Goal: Transaction & Acquisition: Purchase product/service

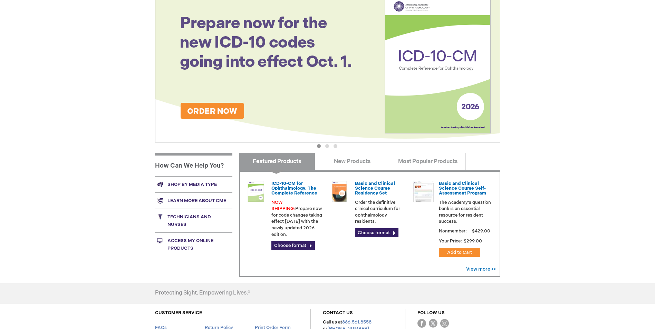
scroll to position [104, 0]
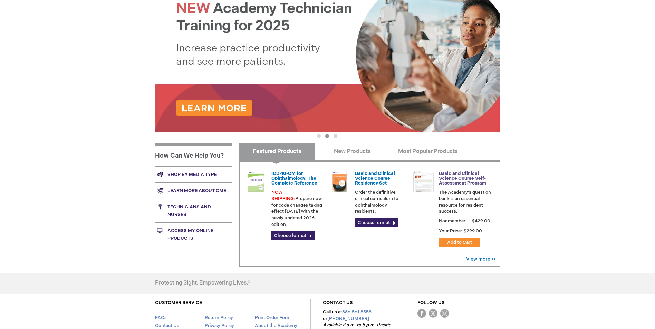
click at [474, 181] on link "Basic and Clinical Science Course Self-Assessment Program" at bounding box center [462, 179] width 47 height 16
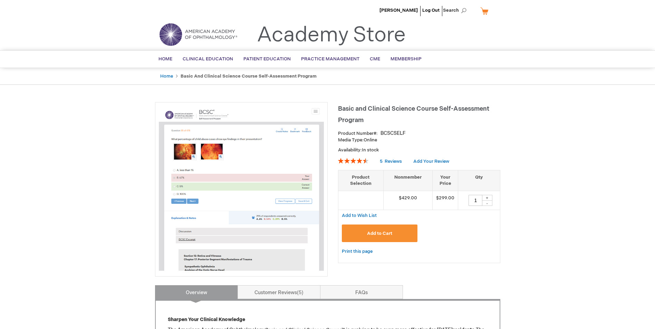
click at [489, 198] on div "+" at bounding box center [487, 198] width 10 height 6
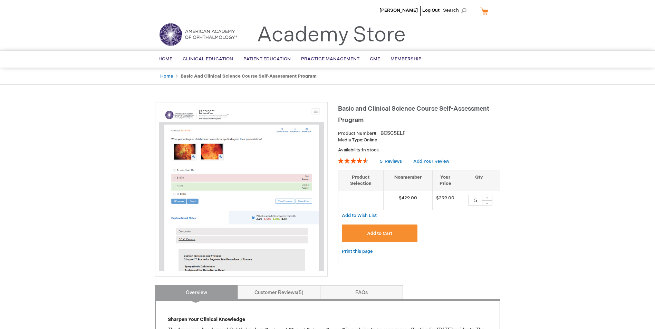
click at [488, 203] on div "-" at bounding box center [487, 204] width 10 height 6
type input "4"
click at [399, 236] on button "Add to Cart" at bounding box center [380, 234] width 76 height 18
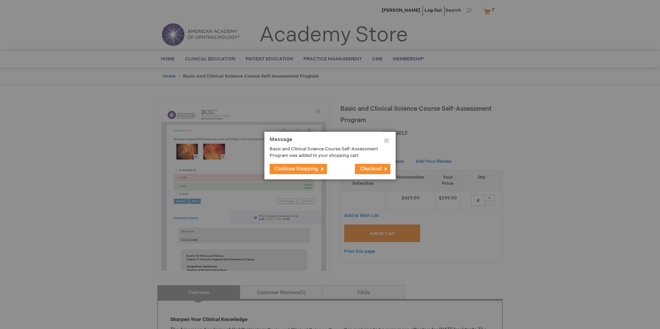
click at [376, 169] on span "Checkout" at bounding box center [371, 169] width 22 height 6
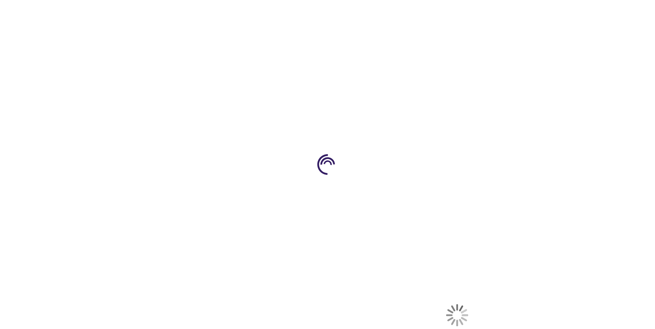
select select "US"
select select "51"
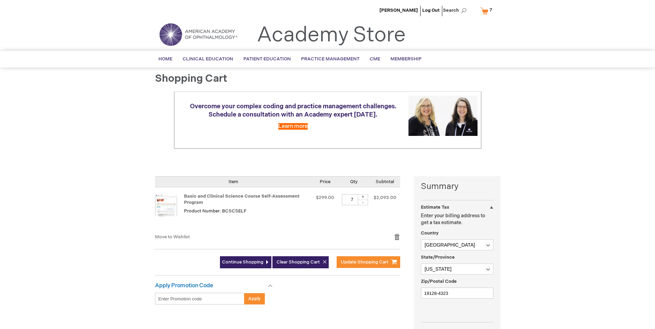
click at [365, 203] on div "-" at bounding box center [363, 203] width 10 height 6
type input "4"
drag, startPoint x: 365, startPoint y: 203, endPoint x: 365, endPoint y: 220, distance: 16.9
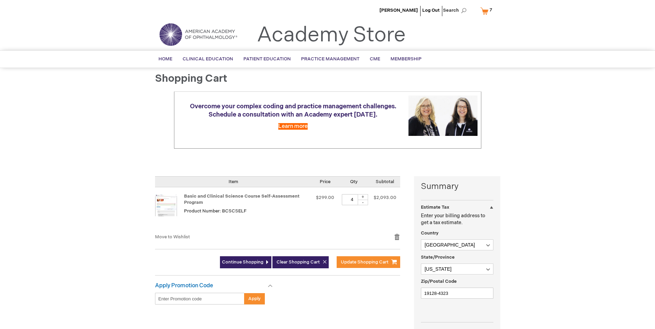
click at [365, 220] on td "Qty 4 + -" at bounding box center [354, 211] width 32 height 46
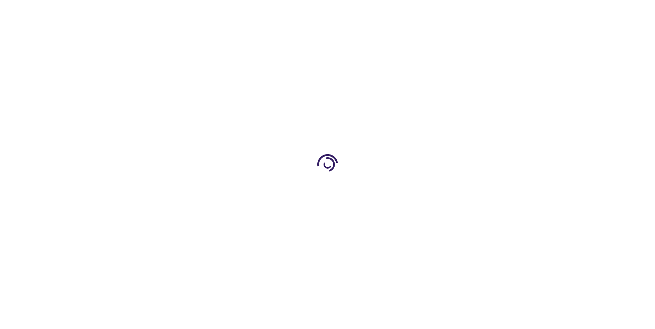
select select "US"
select select "51"
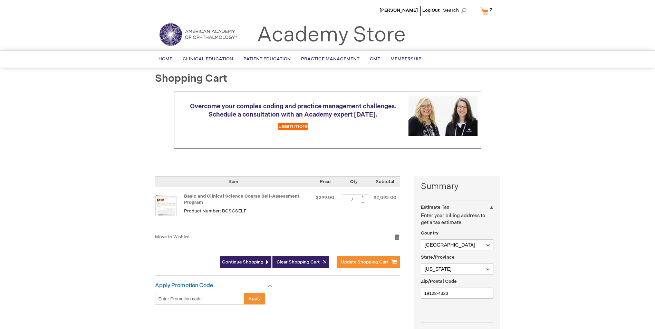
click at [366, 203] on div "-" at bounding box center [363, 203] width 10 height 6
type input "4"
click at [370, 262] on span "Update Shopping Cart" at bounding box center [365, 263] width 48 height 6
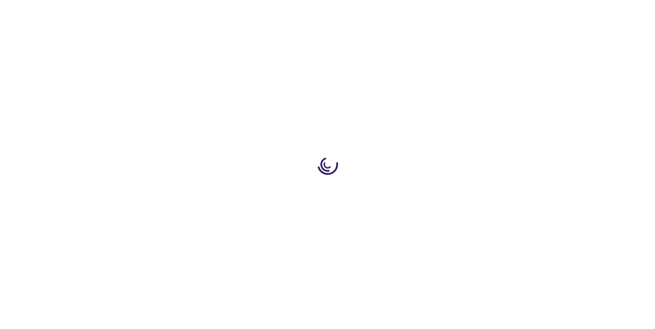
select select "US"
select select "51"
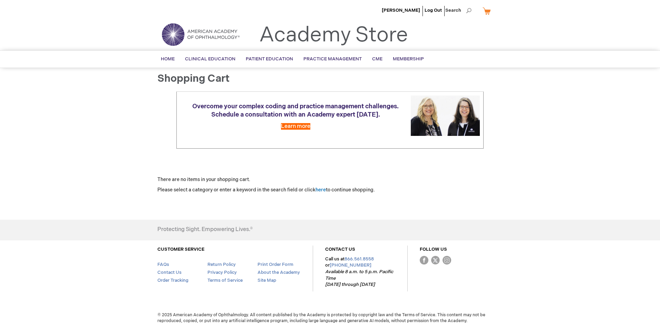
click at [486, 10] on link "My Cart" at bounding box center [489, 11] width 17 height 12
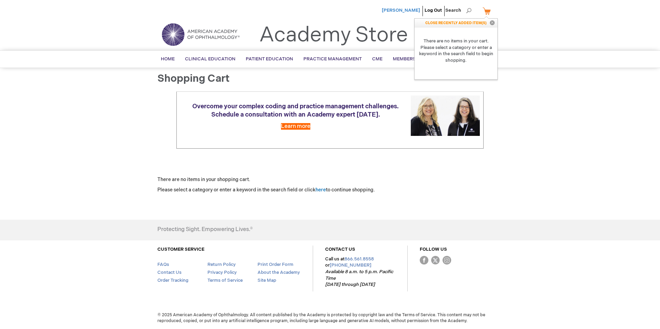
click at [408, 11] on span "[PERSON_NAME]" at bounding box center [401, 11] width 38 height 6
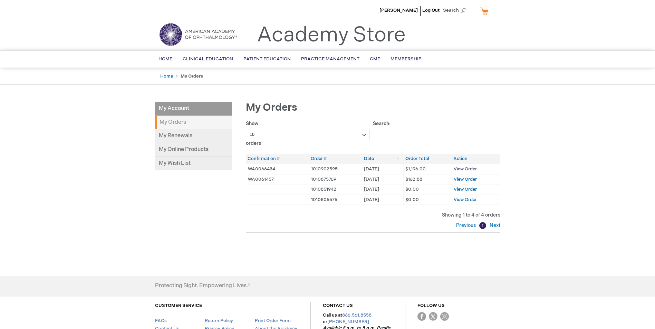
click at [465, 170] on span "View Order" at bounding box center [465, 169] width 23 height 6
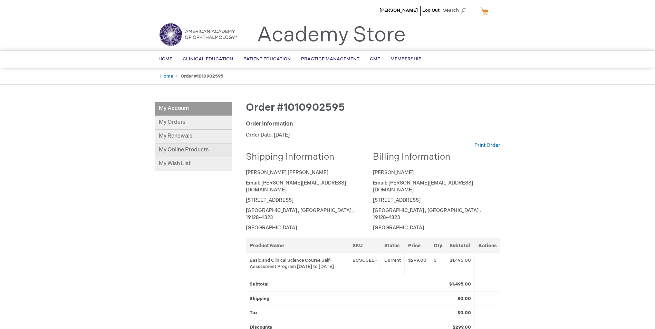
click at [184, 149] on link "My Online Products" at bounding box center [193, 151] width 77 height 14
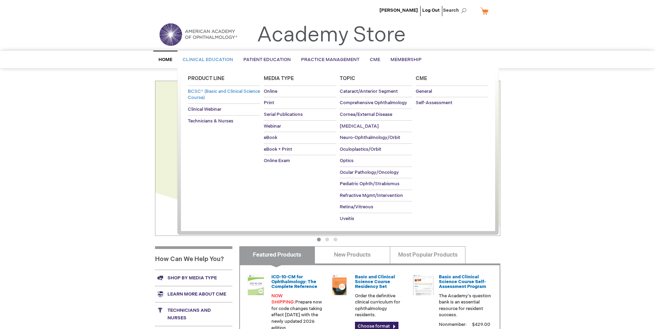
click at [209, 94] on link "BCSC® (Basic and Clinical Science Course)" at bounding box center [224, 95] width 73 height 18
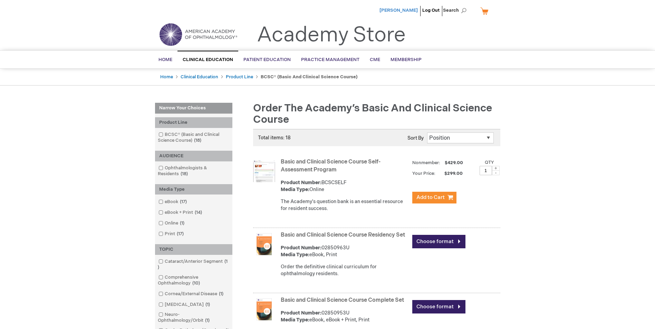
click at [410, 10] on span "[PERSON_NAME]" at bounding box center [399, 11] width 38 height 6
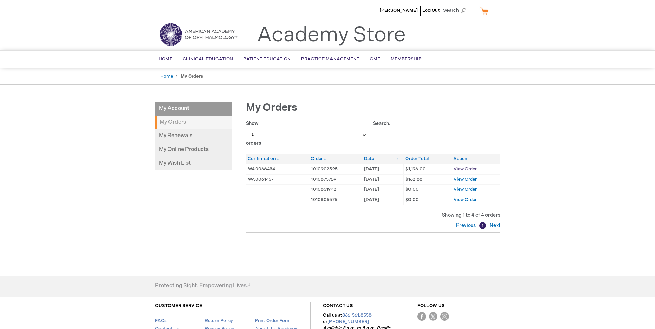
click at [467, 168] on span "View Order" at bounding box center [465, 169] width 23 height 6
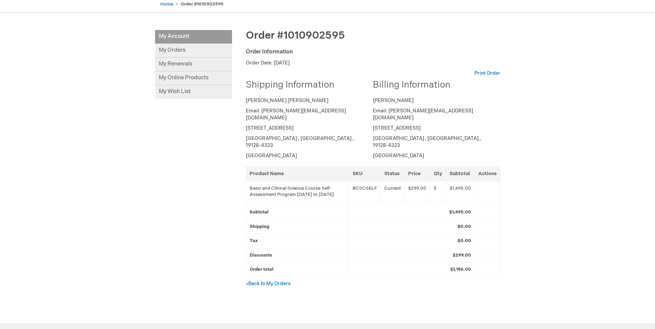
scroll to position [65, 0]
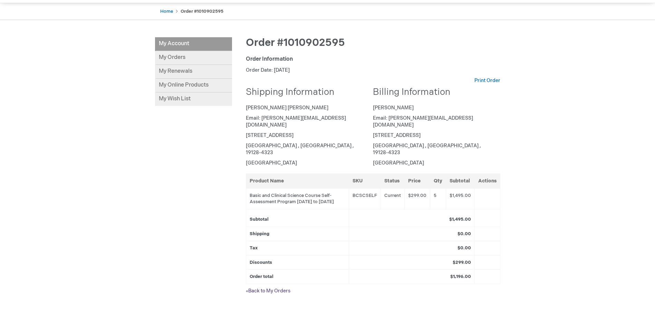
click at [272, 288] on link "« Back to My Orders" at bounding box center [268, 291] width 45 height 6
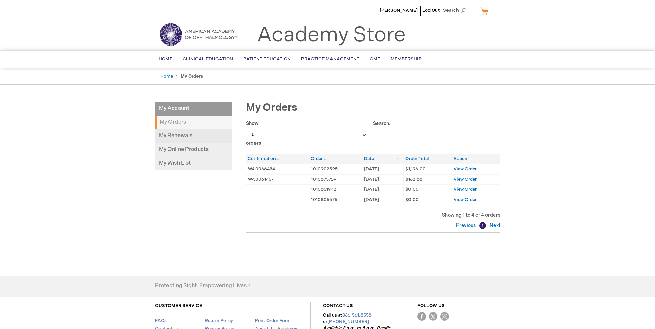
click at [180, 136] on link "My Renewals" at bounding box center [193, 137] width 77 height 14
click at [485, 10] on link "My Cart" at bounding box center [487, 11] width 17 height 12
click at [485, 11] on link "My Cart" at bounding box center [487, 11] width 17 height 12
click at [407, 12] on span "[PERSON_NAME]" at bounding box center [399, 11] width 38 height 6
click at [189, 35] on img at bounding box center [198, 34] width 83 height 25
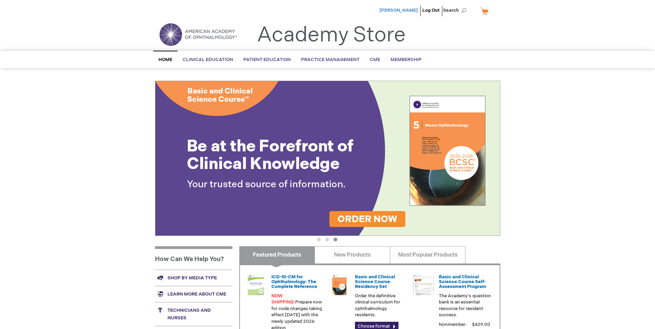
click at [409, 11] on span "[PERSON_NAME]" at bounding box center [399, 11] width 38 height 6
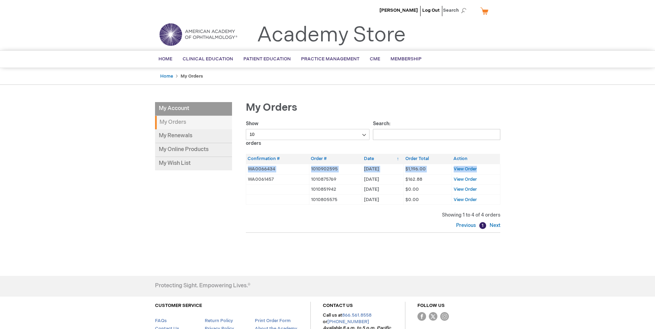
drag, startPoint x: 249, startPoint y: 171, endPoint x: 495, endPoint y: 173, distance: 245.6
click at [495, 173] on tr "WA0066434 1010902595 [DATE] [DATE] $1,196.00 View Order" at bounding box center [373, 169] width 254 height 10
drag, startPoint x: 495, startPoint y: 173, endPoint x: 471, endPoint y: 169, distance: 23.9
click at [471, 169] on span "View Order" at bounding box center [465, 169] width 23 height 6
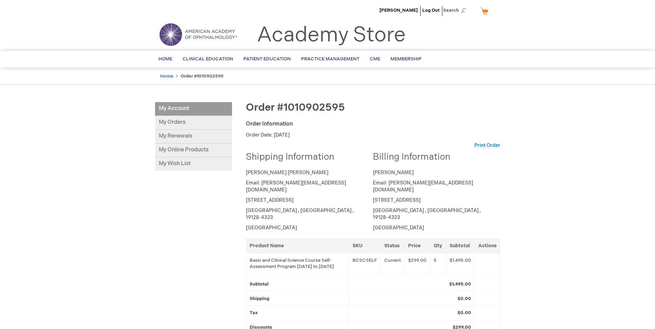
drag, startPoint x: 298, startPoint y: 252, endPoint x: 334, endPoint y: 258, distance: 36.8
click at [334, 258] on td "Basic and Clinical Science Course Self-Assessment Program [DATE] to [DATE]" at bounding box center [297, 264] width 103 height 21
drag, startPoint x: 334, startPoint y: 258, endPoint x: 308, endPoint y: 255, distance: 26.9
click at [306, 255] on td "Basic and Clinical Science Course Self-Assessment Program [DATE] to [DATE]" at bounding box center [297, 264] width 103 height 21
click at [314, 259] on td "Basic and Clinical Science Course Self-Assessment Program [DATE] to [DATE]" at bounding box center [297, 264] width 103 height 21
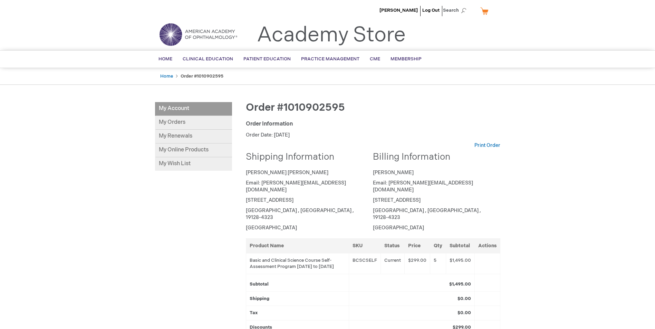
drag, startPoint x: 304, startPoint y: 259, endPoint x: 296, endPoint y: 253, distance: 10.0
click at [296, 254] on td "Basic and Clinical Science Course Self-Assessment Program [DATE] to [DATE]" at bounding box center [297, 264] width 103 height 21
drag, startPoint x: 296, startPoint y: 253, endPoint x: 317, endPoint y: 260, distance: 22.3
click at [317, 260] on td "Basic and Clinical Science Course Self-Assessment Program [DATE] to [DATE]" at bounding box center [297, 264] width 103 height 21
drag, startPoint x: 295, startPoint y: 252, endPoint x: 337, endPoint y: 257, distance: 42.8
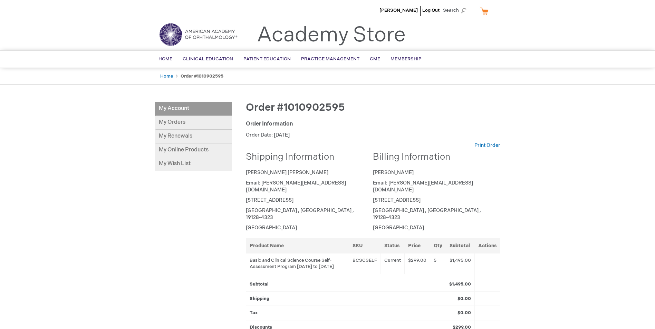
click at [337, 257] on td "Basic and Clinical Science Course Self-Assessment Program [DATE] to [DATE]" at bounding box center [297, 264] width 103 height 21
drag, startPoint x: 337, startPoint y: 257, endPoint x: 329, endPoint y: 258, distance: 8.3
click at [329, 258] on td "Basic and Clinical Science Course Self-Assessment Program [DATE] to [DATE]" at bounding box center [297, 264] width 103 height 21
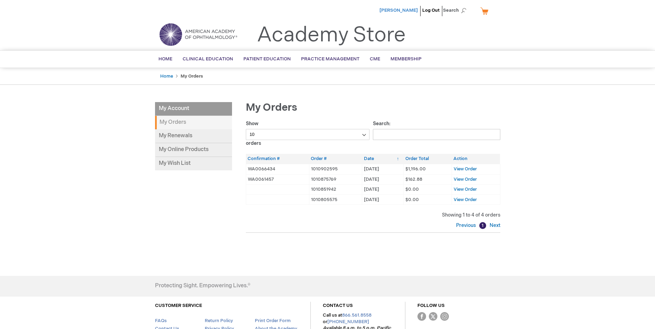
click at [405, 11] on span "[PERSON_NAME]" at bounding box center [399, 11] width 38 height 6
click at [185, 149] on link "My Online Products" at bounding box center [193, 150] width 77 height 14
click at [466, 170] on span "View Order" at bounding box center [465, 169] width 23 height 6
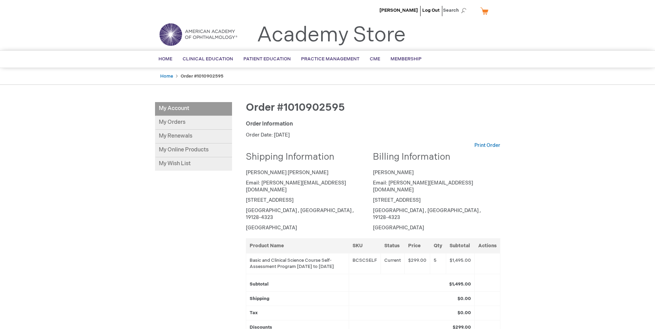
scroll to position [35, 0]
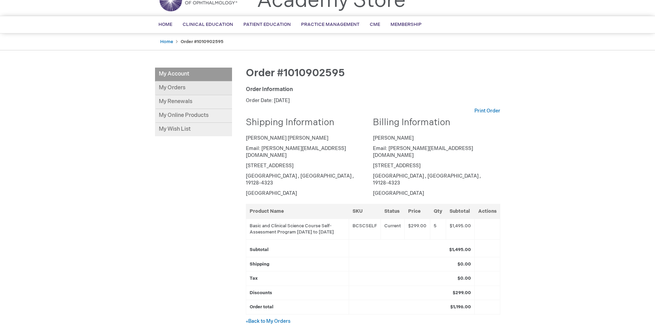
click at [179, 82] on link "My Orders" at bounding box center [193, 89] width 77 height 14
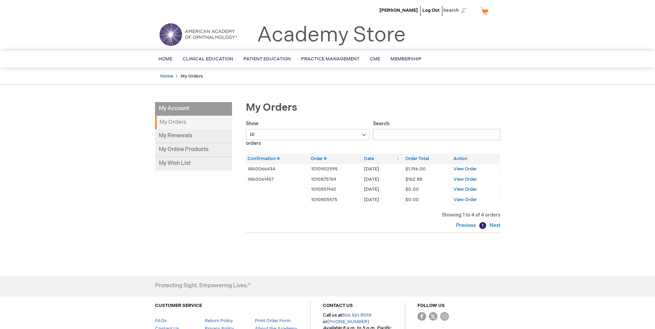
click at [263, 169] on td "WA0066434" at bounding box center [277, 169] width 63 height 10
click at [199, 150] on link "My Online Products" at bounding box center [193, 150] width 77 height 14
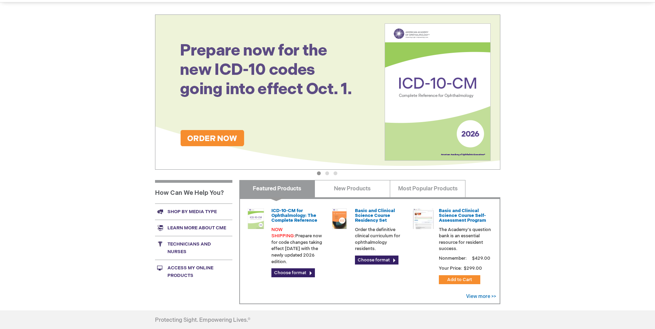
scroll to position [69, 0]
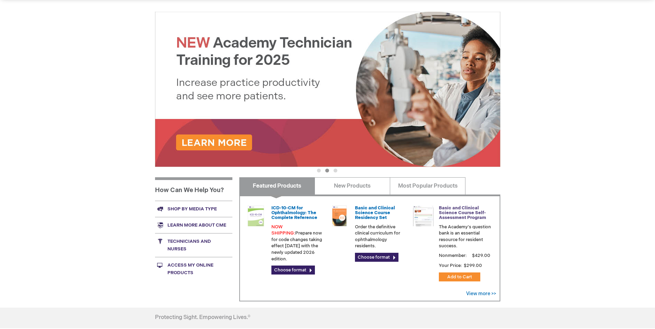
click at [470, 217] on link "Basic and Clinical Science Course Self-Assessment Program" at bounding box center [462, 214] width 47 height 16
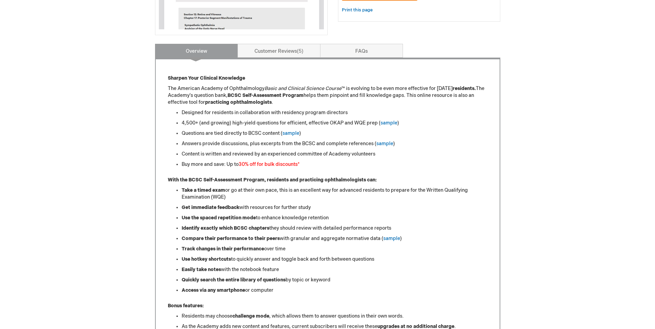
scroll to position [242, 0]
click at [378, 51] on link "FAQs" at bounding box center [361, 52] width 83 height 14
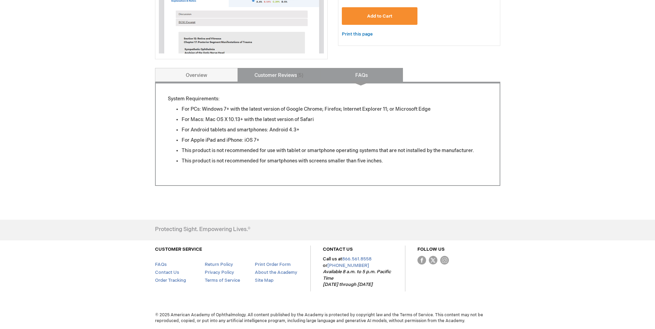
click at [280, 75] on link "Customer Reviews 5" at bounding box center [279, 75] width 83 height 14
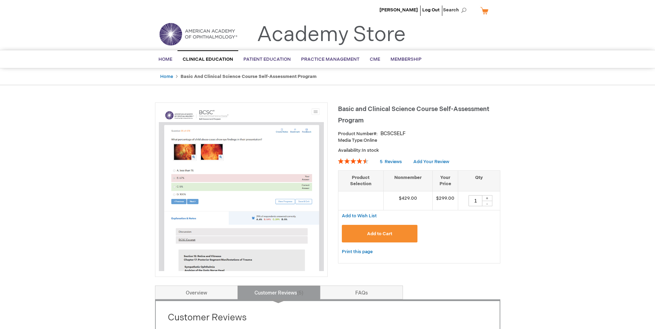
scroll to position [0, 0]
click at [481, 10] on link "My Cart" at bounding box center [487, 11] width 17 height 12
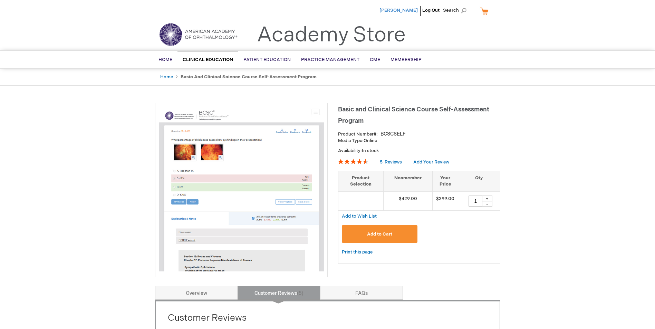
click at [407, 9] on span "[PERSON_NAME]" at bounding box center [399, 11] width 38 height 6
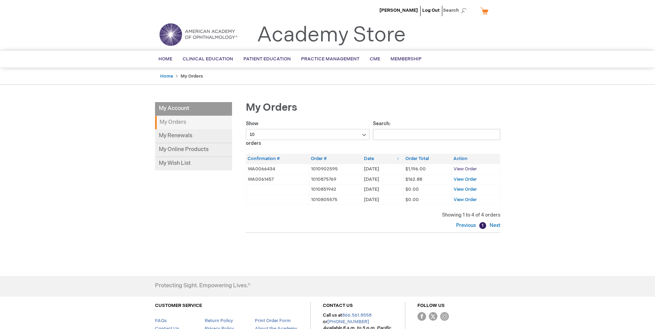
click at [469, 170] on span "View Order" at bounding box center [465, 169] width 23 height 6
